Goal: Information Seeking & Learning: Learn about a topic

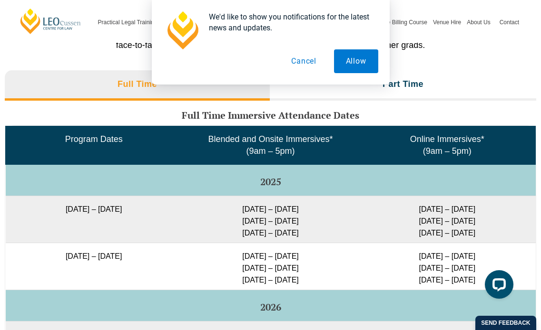
scroll to position [1599, 0]
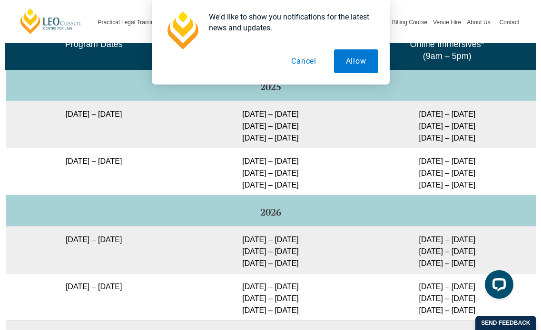
drag, startPoint x: 313, startPoint y: 182, endPoint x: 266, endPoint y: 119, distance: 78.2
click at [266, 119] on tbody "Program Dates Blended and Onsite Immersives* (9am – 5pm) Online Immersives* (9a…" at bounding box center [271, 293] width 530 height 525
click at [495, 149] on td "[DATE] – [DATE] [DATE] – [DATE] [DATE] – [DATE]" at bounding box center [446, 171] width 176 height 47
click at [307, 57] on button "Cancel" at bounding box center [303, 61] width 49 height 24
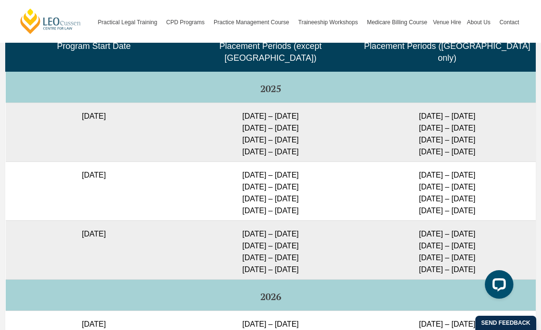
scroll to position [2312, 0]
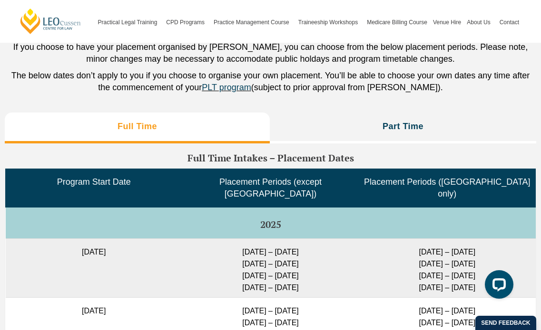
drag, startPoint x: 76, startPoint y: 235, endPoint x: 293, endPoint y: 260, distance: 218.7
click at [293, 260] on tr "[DATE] [DATE] – [DATE] [DATE] – [DATE] [DATE] – [DATE] [DATE] – [DATE] [DATE] –…" at bounding box center [271, 268] width 530 height 59
click at [284, 252] on td "[DATE] – [DATE] [DATE] – [DATE] [DATE] – [DATE] [DATE] – [DATE]" at bounding box center [270, 268] width 176 height 59
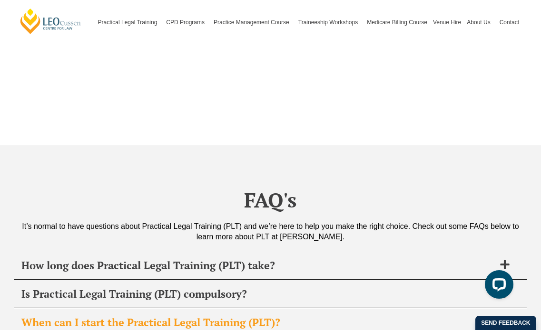
scroll to position [3596, 0]
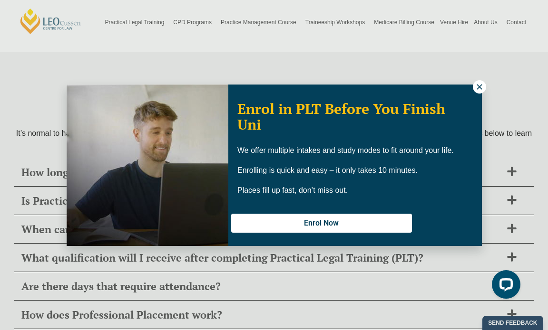
click at [477, 87] on icon at bounding box center [479, 87] width 9 height 9
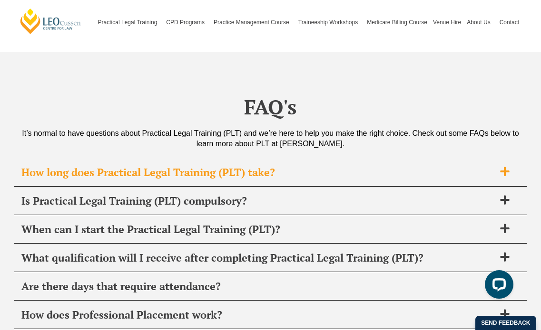
click at [221, 169] on div "How long does Practical Legal Training (PLT) take?" at bounding box center [270, 173] width 512 height 28
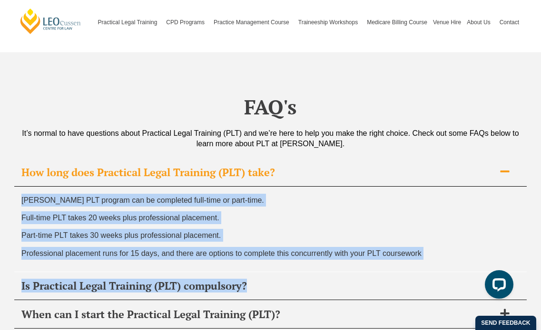
drag, startPoint x: 305, startPoint y: 277, endPoint x: 0, endPoint y: 195, distance: 315.5
click at [151, 235] on div "[PERSON_NAME] PLT program can be completed full-time or part-time. Full-time PL…" at bounding box center [270, 229] width 512 height 85
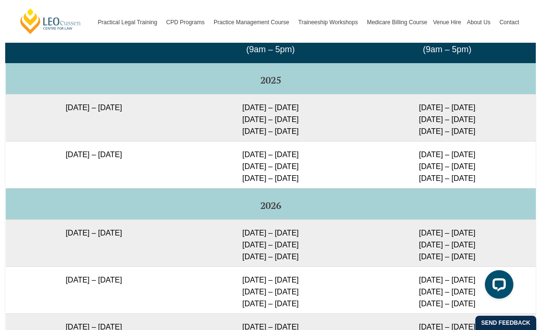
scroll to position [1552, 0]
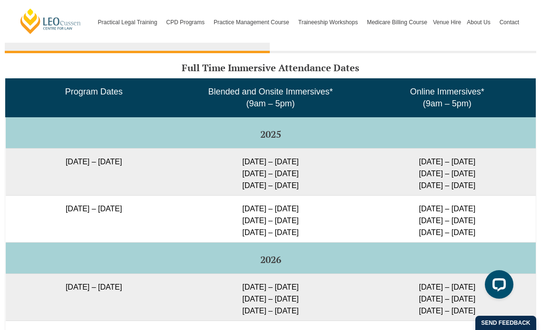
drag, startPoint x: 22, startPoint y: 161, endPoint x: 311, endPoint y: 185, distance: 290.5
click at [311, 185] on tr "[DATE] – [DATE] [DATE] – [DATE] [DATE] – [DATE] [DATE] – [DATE] [DATE] – [DATE]…" at bounding box center [271, 171] width 530 height 47
click at [311, 185] on td "[DATE] – [DATE] [DATE] – [DATE] [DATE] – [DATE]" at bounding box center [270, 171] width 176 height 47
drag, startPoint x: 311, startPoint y: 185, endPoint x: 219, endPoint y: 162, distance: 95.1
click at [219, 162] on td "[DATE] – [DATE] [DATE] – [DATE] [DATE] – [DATE]" at bounding box center [270, 171] width 176 height 47
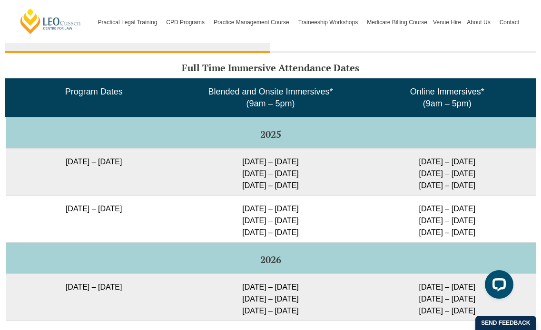
click at [219, 162] on td "[DATE] – [DATE] [DATE] – [DATE] [DATE] – [DATE]" at bounding box center [270, 171] width 176 height 47
drag, startPoint x: 219, startPoint y: 162, endPoint x: 308, endPoint y: 198, distance: 96.0
click at [311, 198] on td "[DATE] – [DATE] [DATE] – [DATE] [DATE] – [DATE]" at bounding box center [270, 218] width 176 height 47
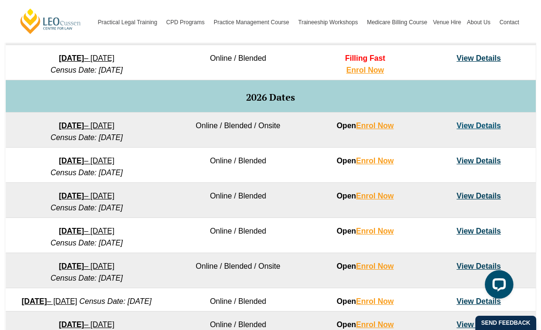
scroll to position [553, 0]
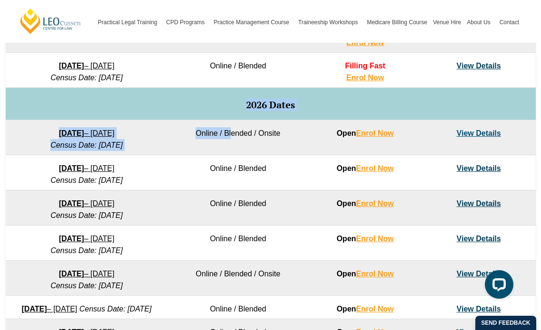
drag, startPoint x: 54, startPoint y: 118, endPoint x: 11, endPoint y: 111, distance: 43.8
click at [11, 111] on tbody "Program Dates Learning Mode Options Intake Status Explore Intake 2025 Dates [DA…" at bounding box center [271, 157] width 530 height 395
click at [280, 89] on td "2026 Dates" at bounding box center [271, 104] width 530 height 32
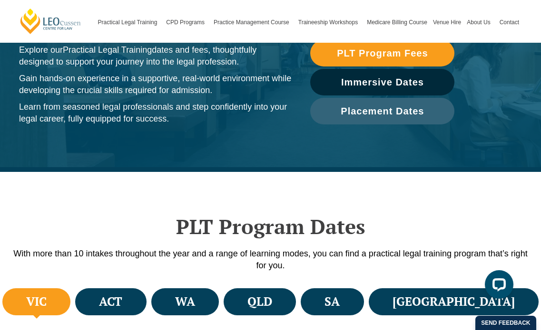
scroll to position [0, 0]
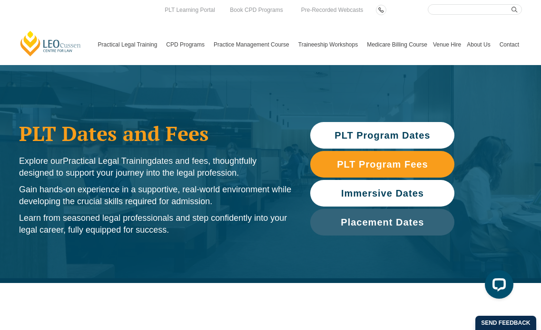
click at [393, 186] on link "Immersive Dates" at bounding box center [382, 193] width 144 height 27
